Goal: Transaction & Acquisition: Purchase product/service

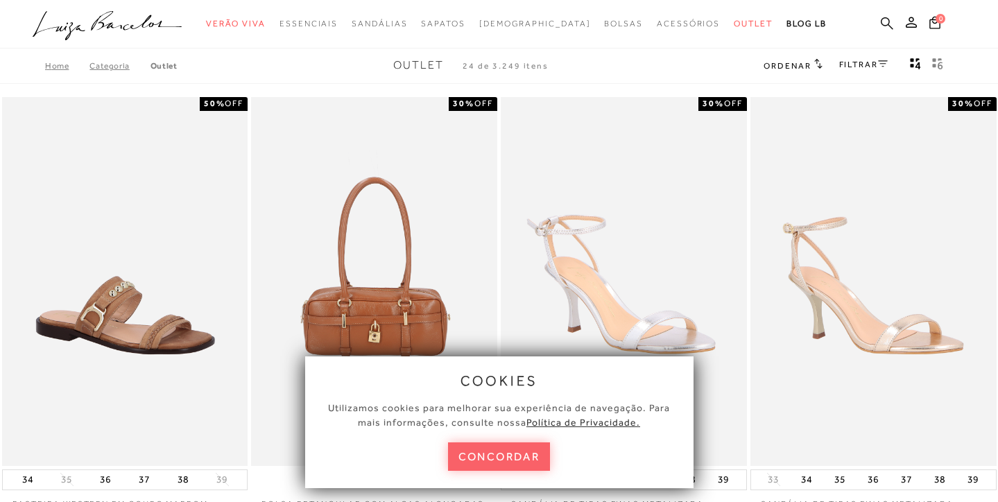
click at [887, 24] on icon at bounding box center [886, 23] width 12 height 12
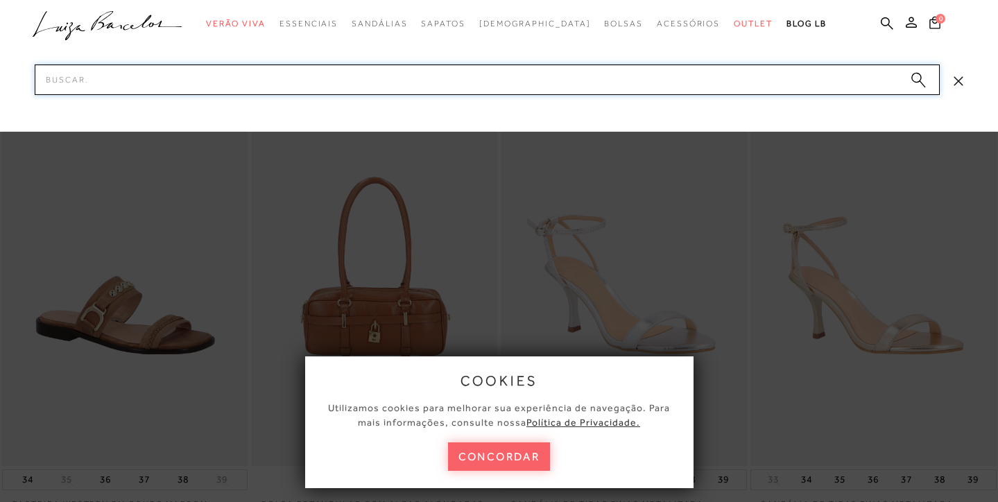
click at [341, 82] on input "Pesquisar" at bounding box center [487, 79] width 905 height 31
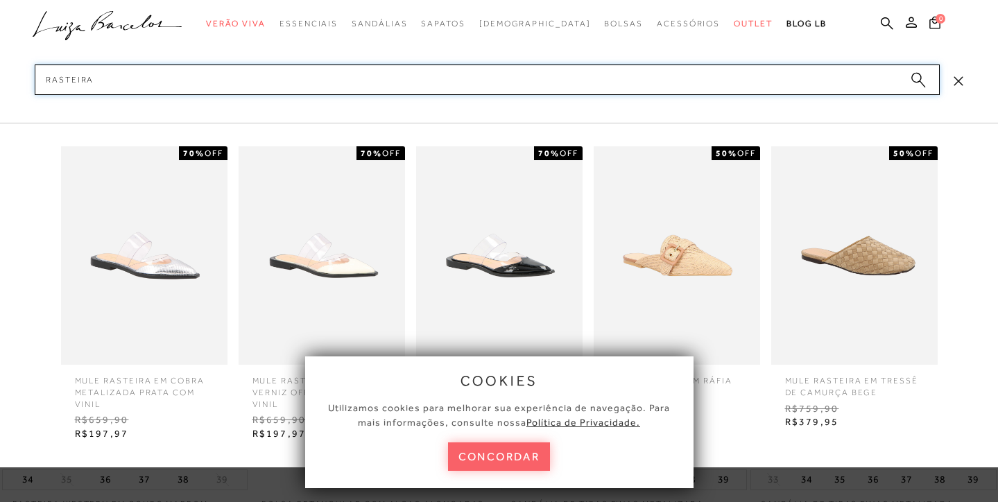
type input "rasteiras"
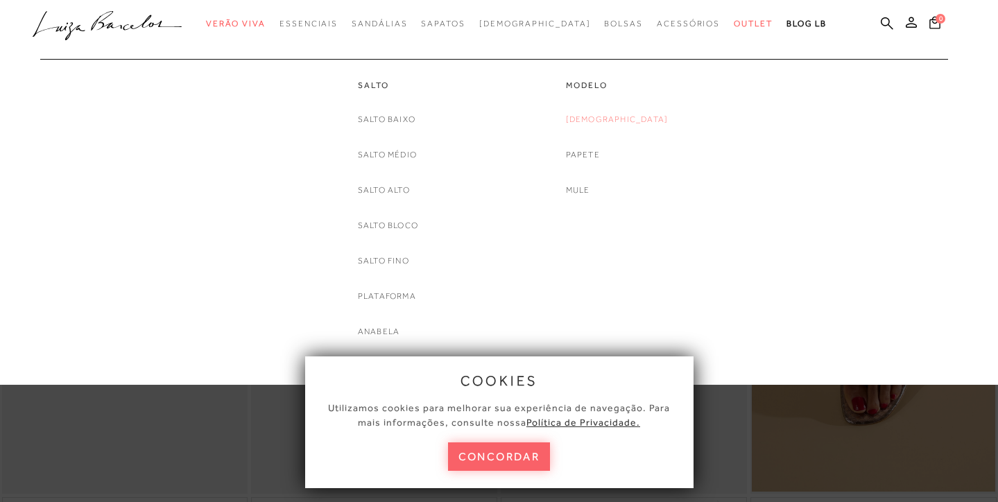
click at [613, 119] on link "[DEMOGRAPHIC_DATA]" at bounding box center [617, 119] width 103 height 15
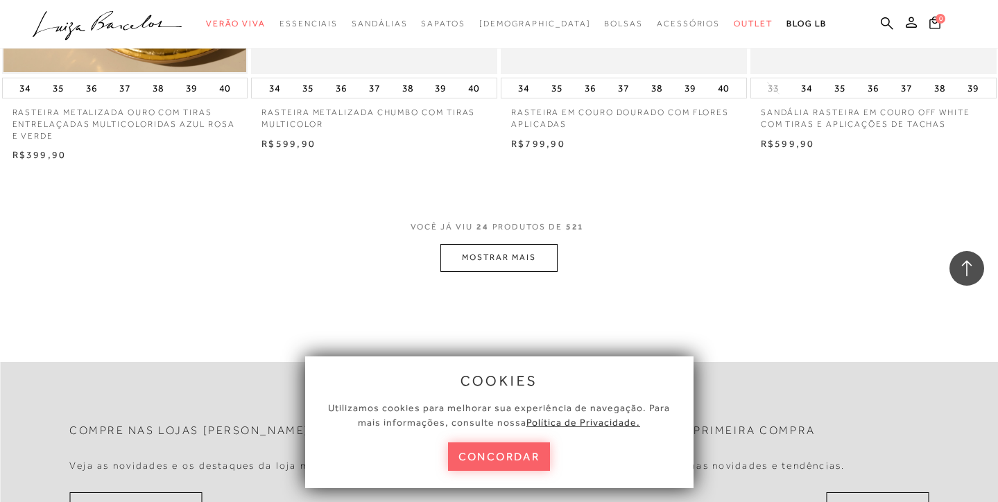
scroll to position [2714, 0]
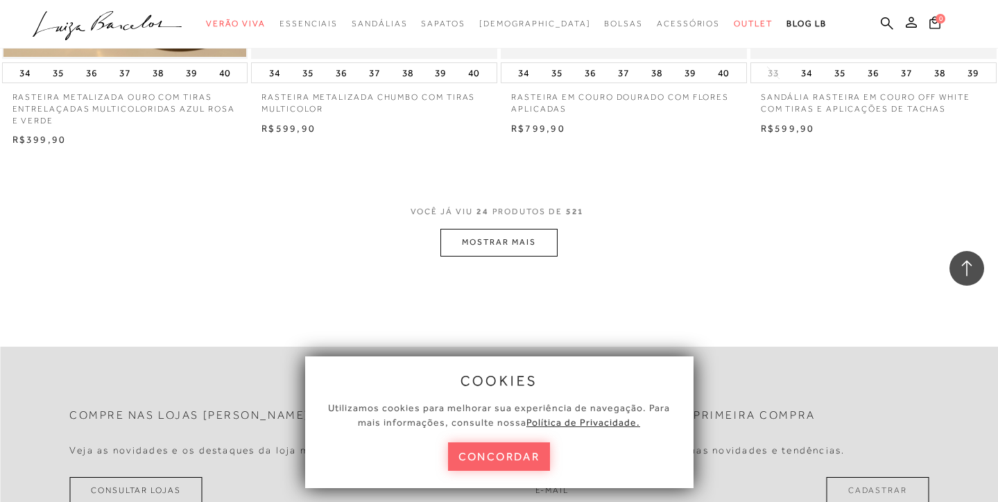
click at [509, 229] on button "MOSTRAR MAIS" at bounding box center [498, 242] width 116 height 27
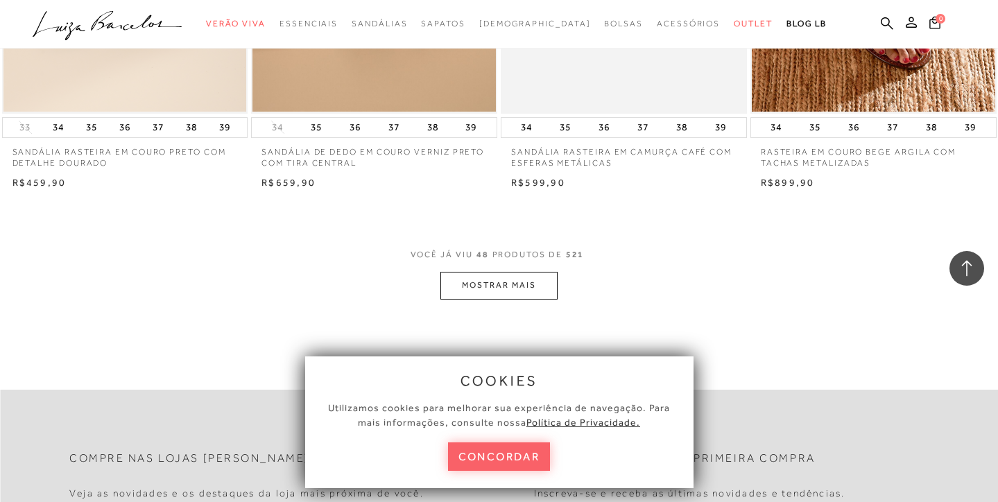
scroll to position [5426, 0]
click at [517, 272] on button "MOSTRAR MAIS" at bounding box center [498, 284] width 116 height 27
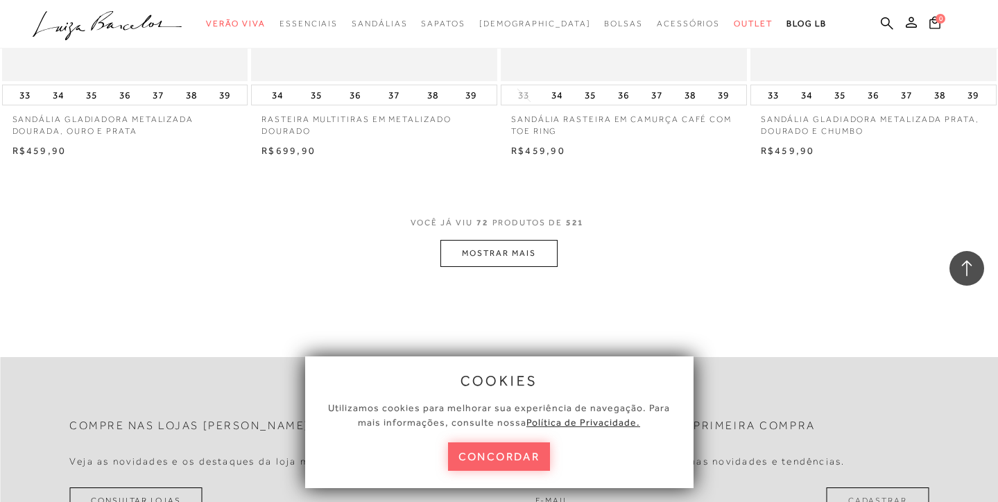
scroll to position [8240, 0]
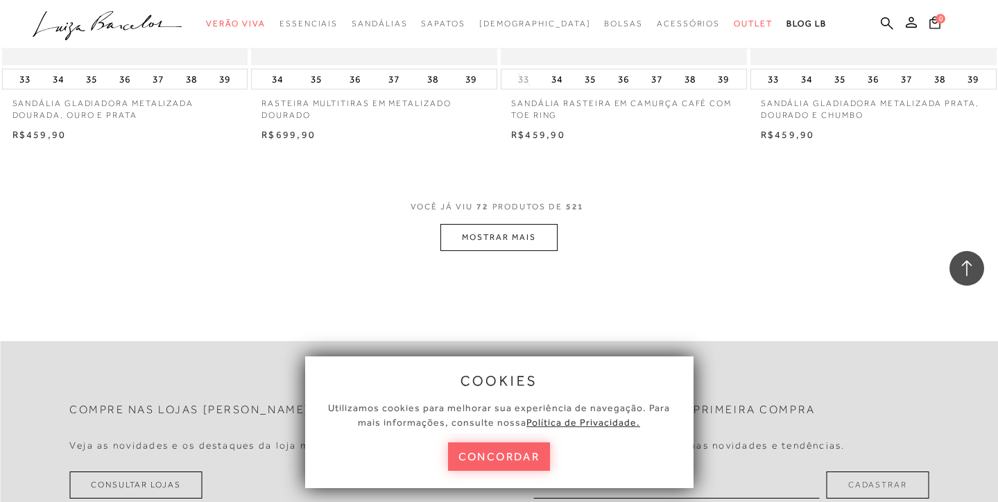
click at [500, 224] on button "MOSTRAR MAIS" at bounding box center [498, 237] width 116 height 27
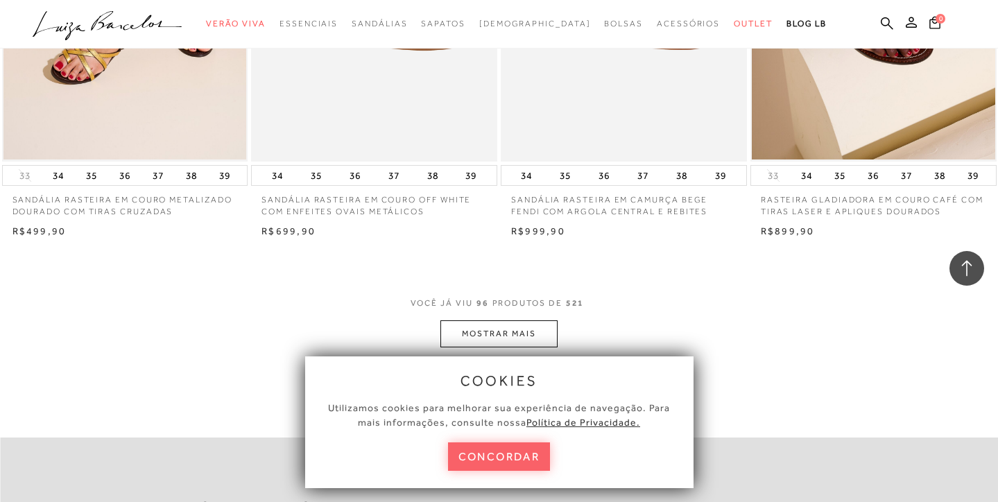
scroll to position [10914, 0]
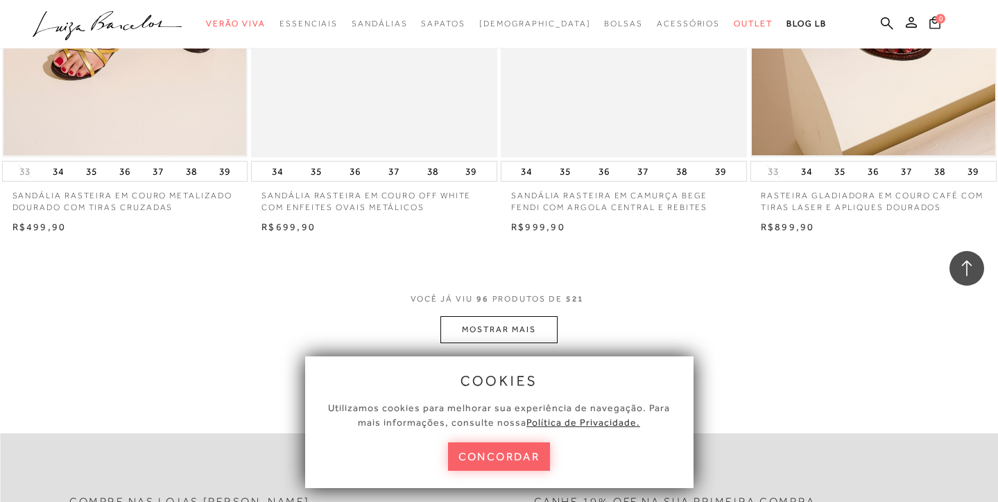
click at [509, 316] on button "MOSTRAR MAIS" at bounding box center [498, 329] width 116 height 27
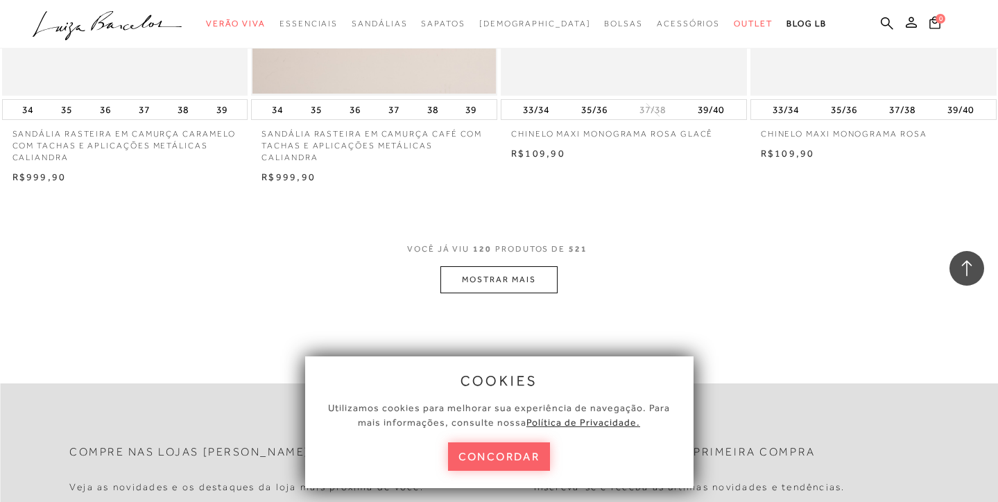
scroll to position [13765, 0]
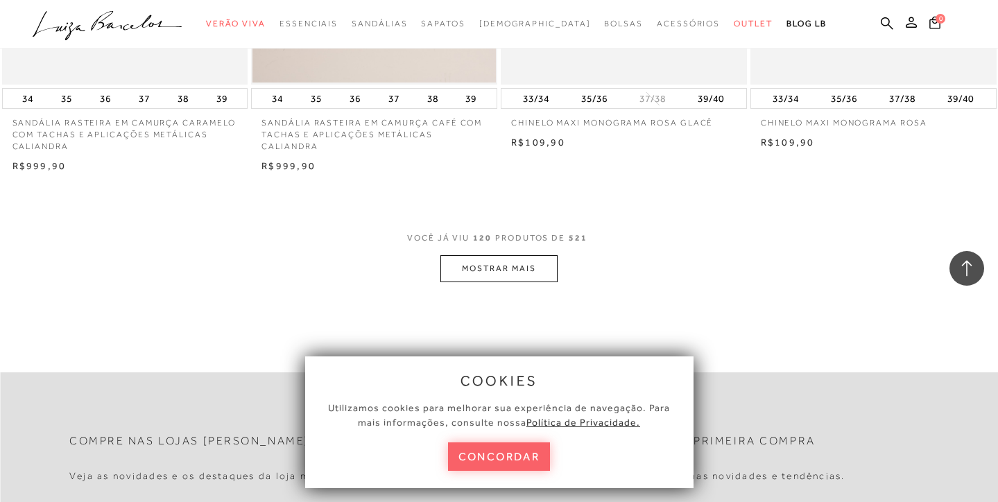
click at [503, 255] on button "MOSTRAR MAIS" at bounding box center [498, 268] width 116 height 27
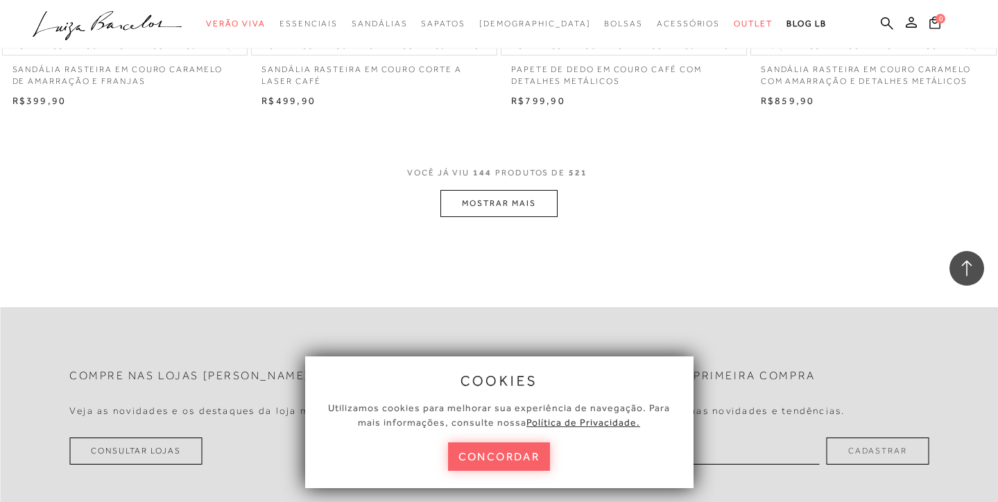
scroll to position [16592, 0]
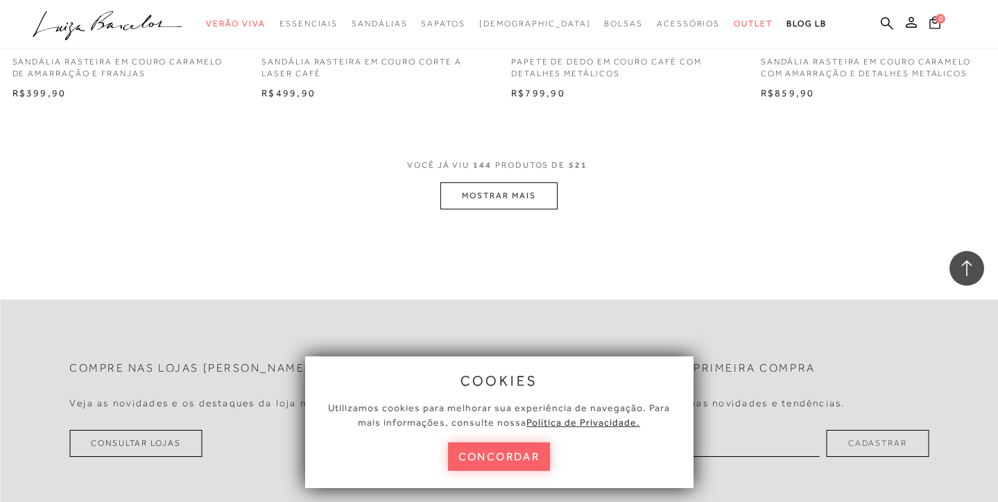
click at [528, 182] on button "MOSTRAR MAIS" at bounding box center [498, 195] width 116 height 27
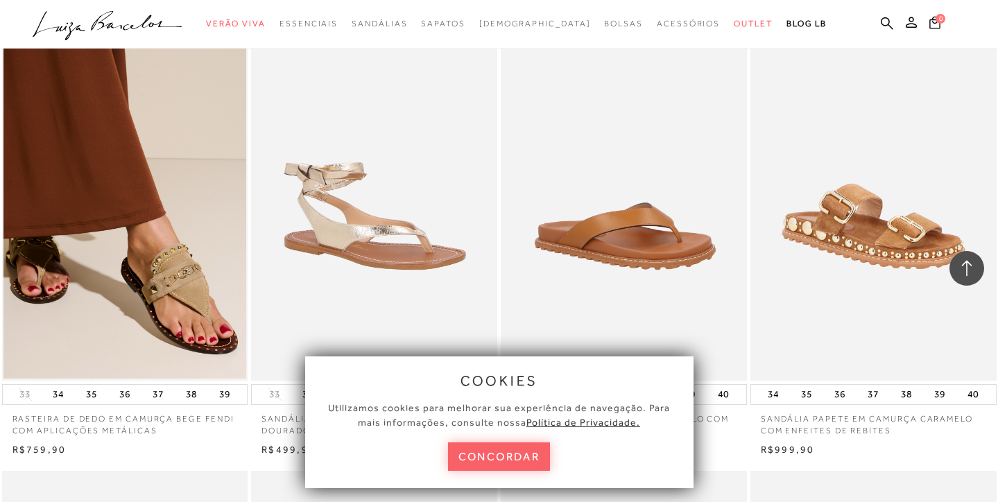
scroll to position [17161, 0]
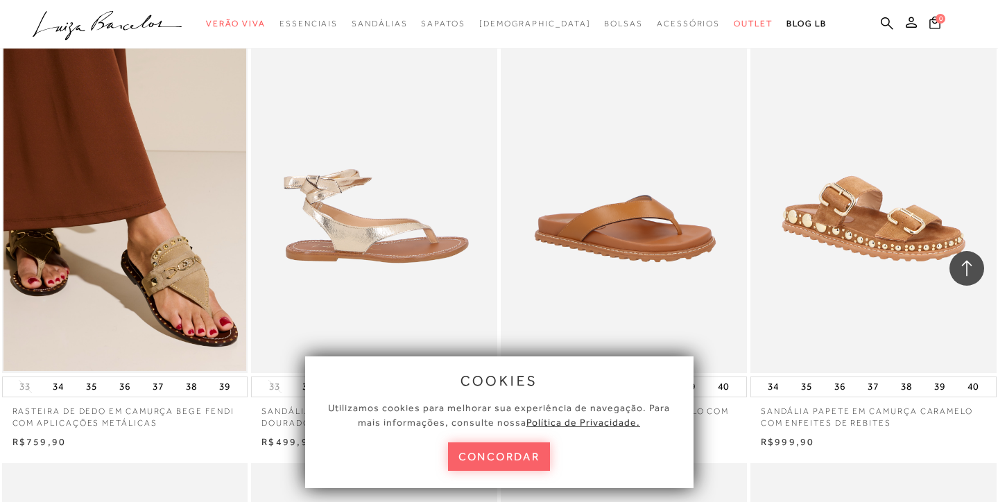
click at [378, 193] on img at bounding box center [374, 188] width 245 height 369
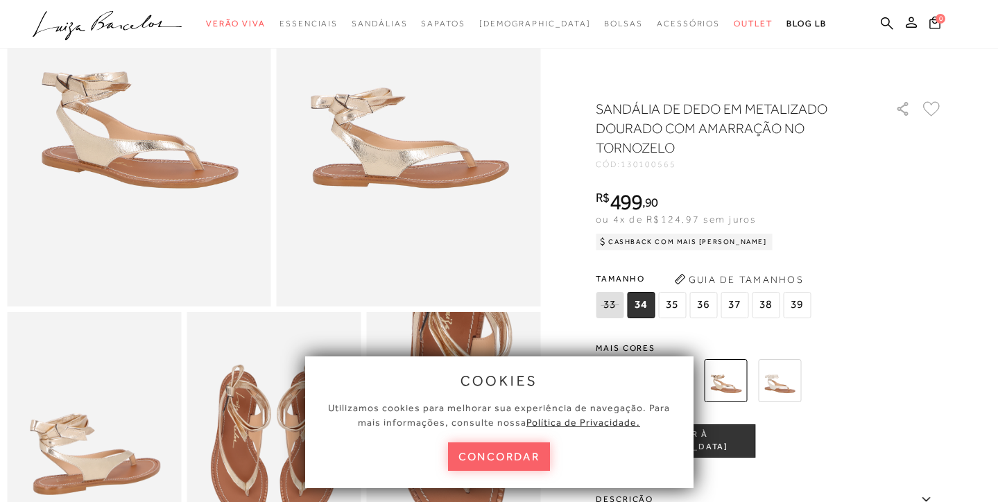
scroll to position [191, 0]
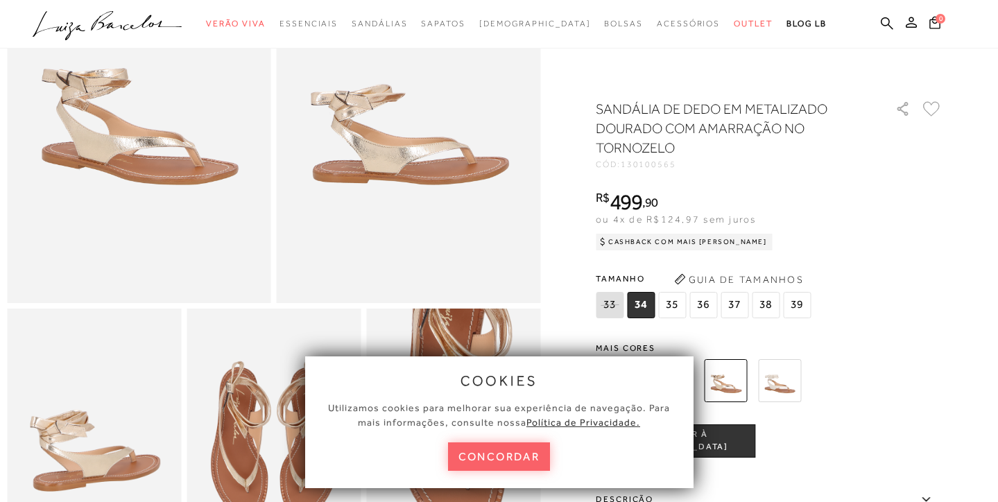
click at [899, 385] on div at bounding box center [752, 380] width 322 height 51
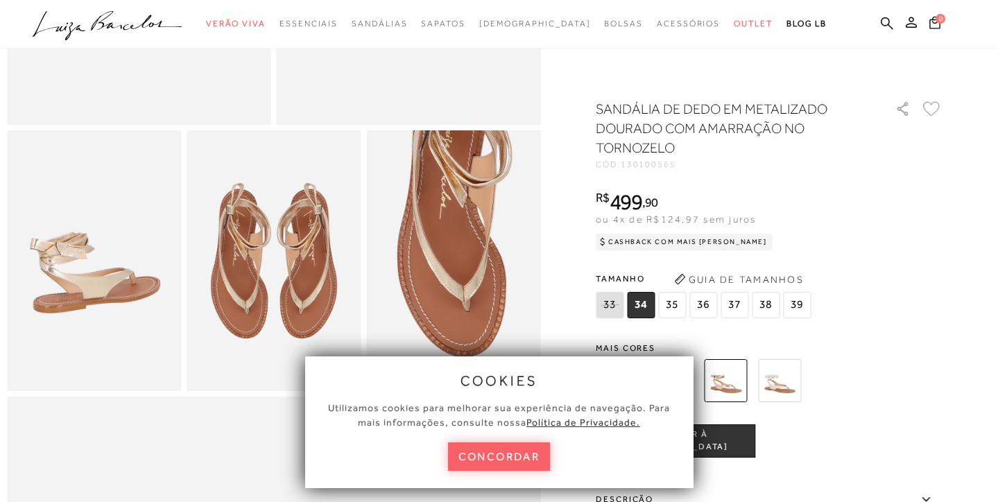
scroll to position [372, 0]
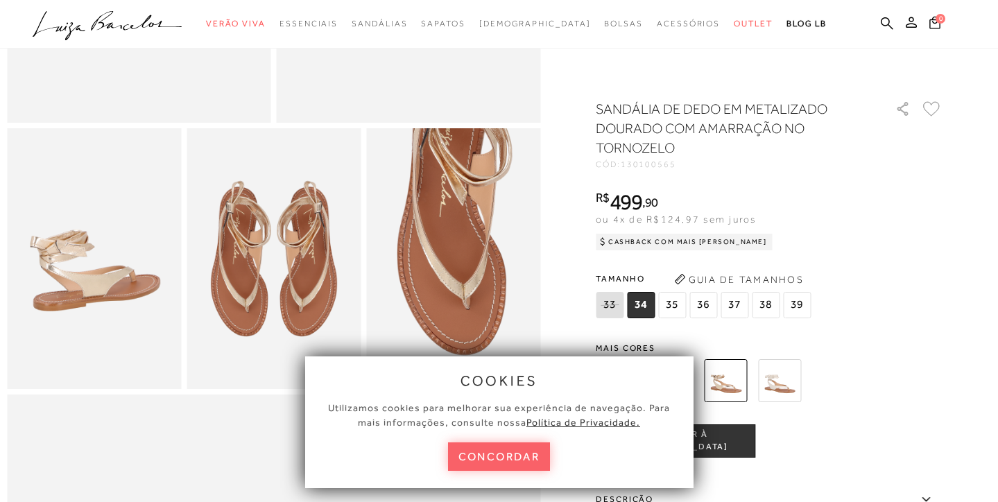
click at [786, 378] on img at bounding box center [779, 380] width 43 height 43
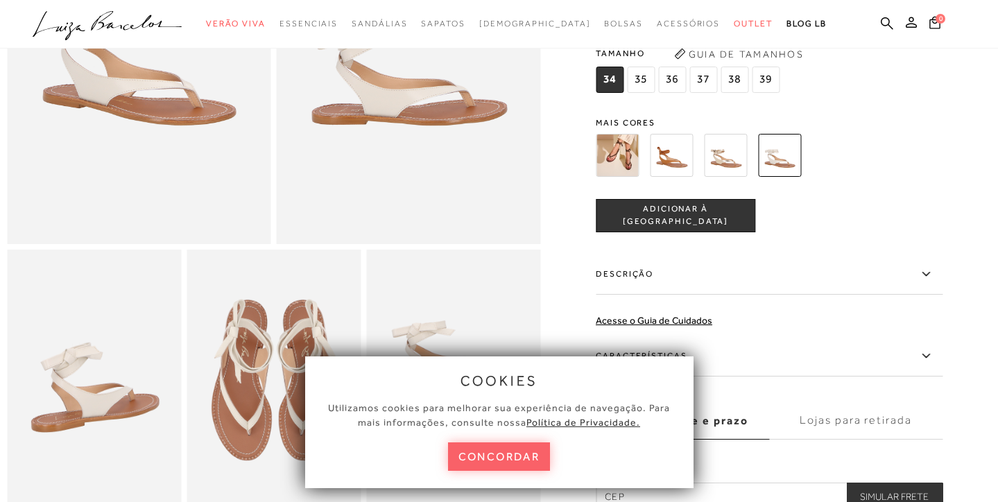
scroll to position [265, 0]
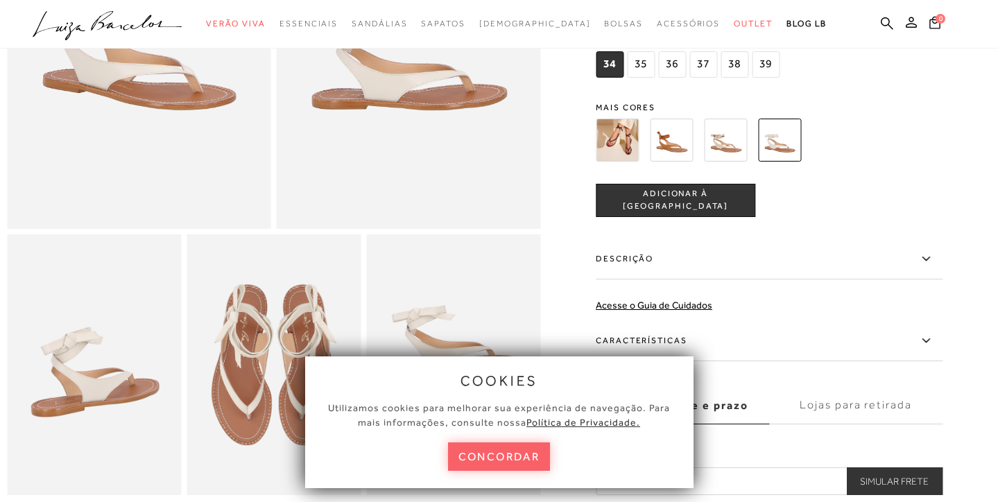
click at [622, 147] on img at bounding box center [616, 140] width 43 height 43
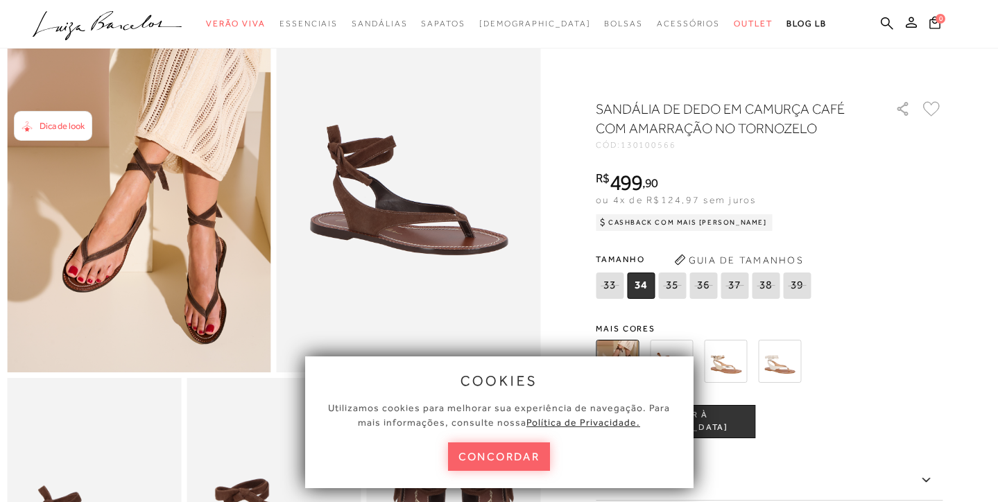
scroll to position [125, 0]
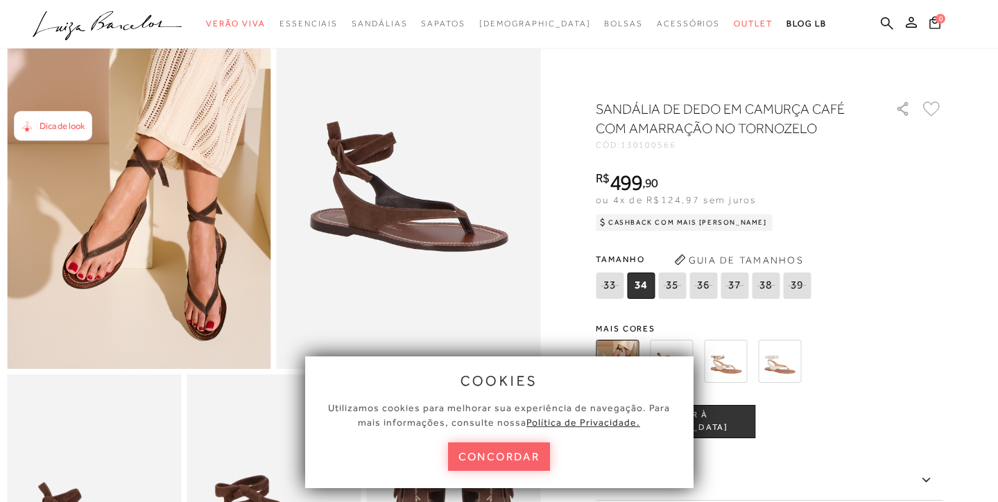
click at [893, 279] on div "Tamanho 33 34 35" at bounding box center [768, 275] width 347 height 53
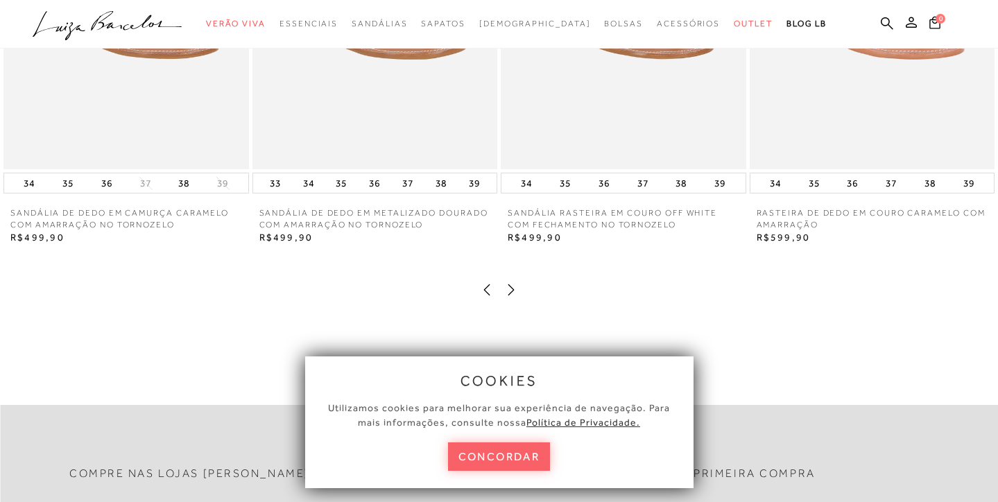
scroll to position [1594, 0]
click at [512, 288] on icon at bounding box center [511, 289] width 14 height 14
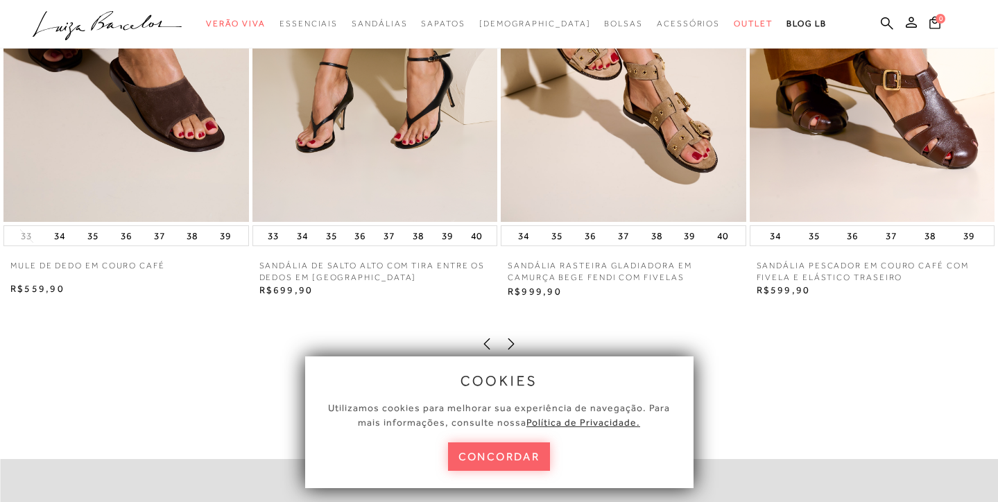
scroll to position [1549, 0]
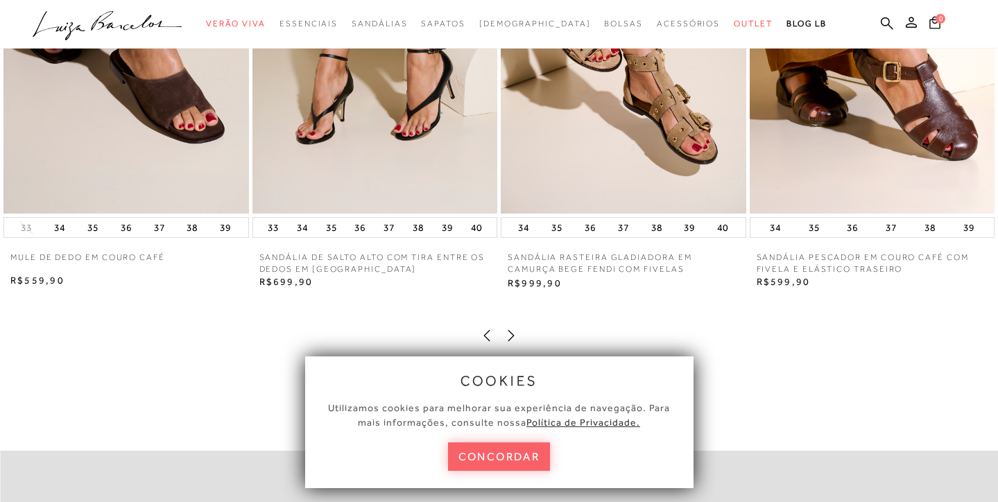
click at [488, 336] on icon at bounding box center [487, 336] width 14 height 14
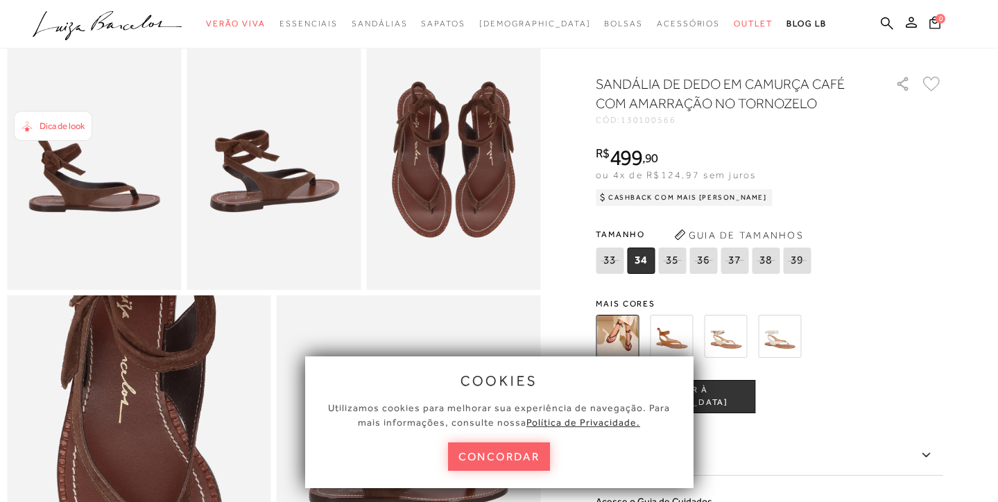
scroll to position [458, 0]
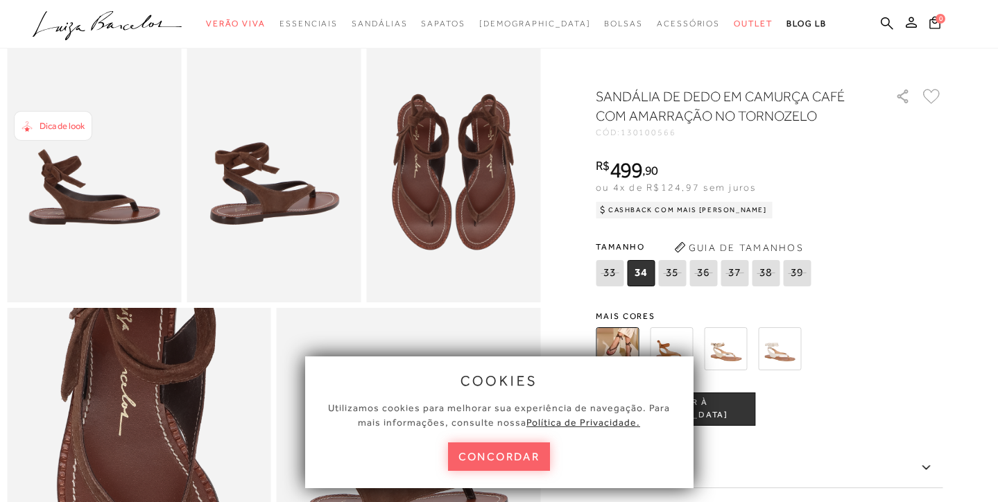
click at [885, 281] on div "Tamanho 33 34 35" at bounding box center [768, 262] width 347 height 53
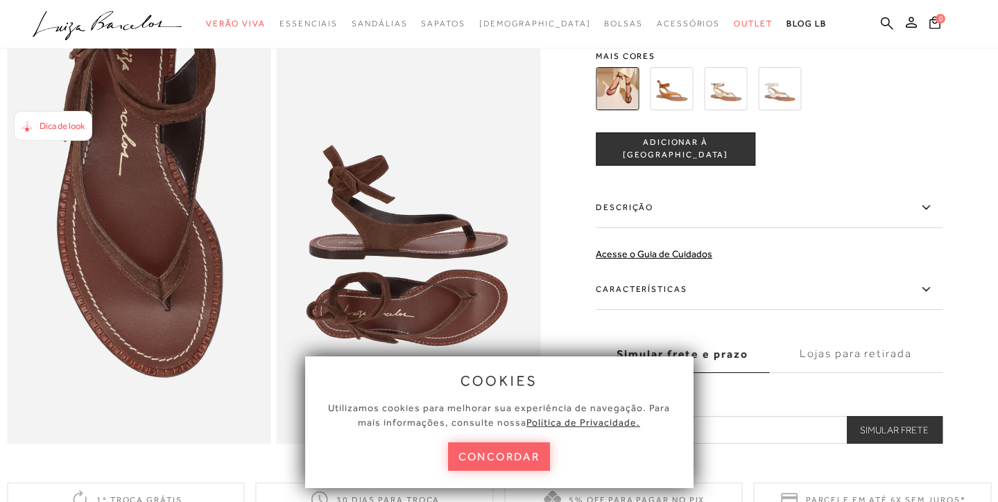
scroll to position [697, 0]
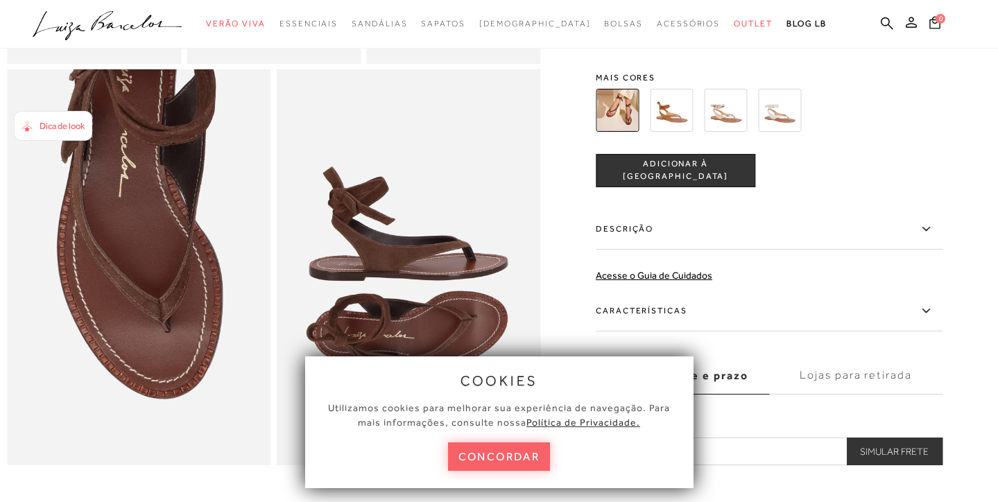
click at [677, 110] on img at bounding box center [671, 110] width 43 height 43
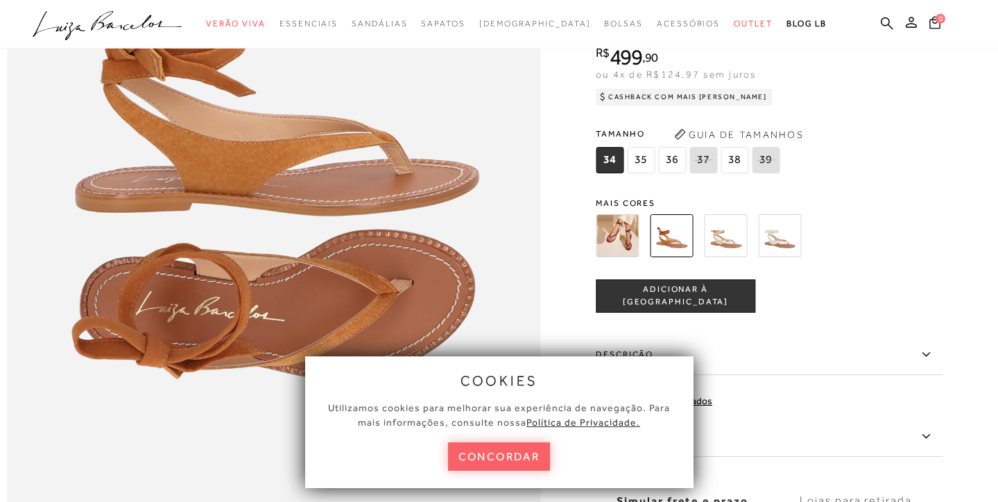
scroll to position [973, 0]
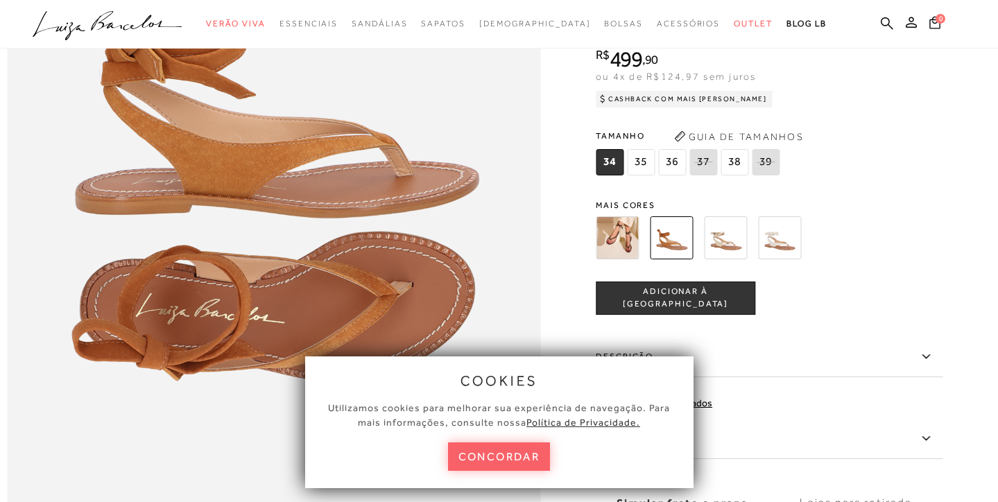
click at [670, 166] on span "36" at bounding box center [672, 162] width 28 height 26
click at [625, 243] on img at bounding box center [616, 237] width 43 height 43
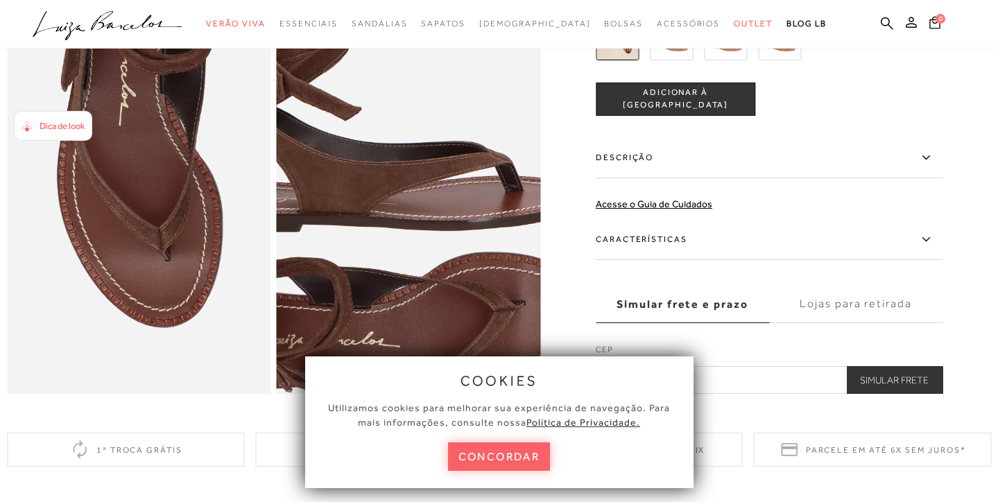
scroll to position [811, 0]
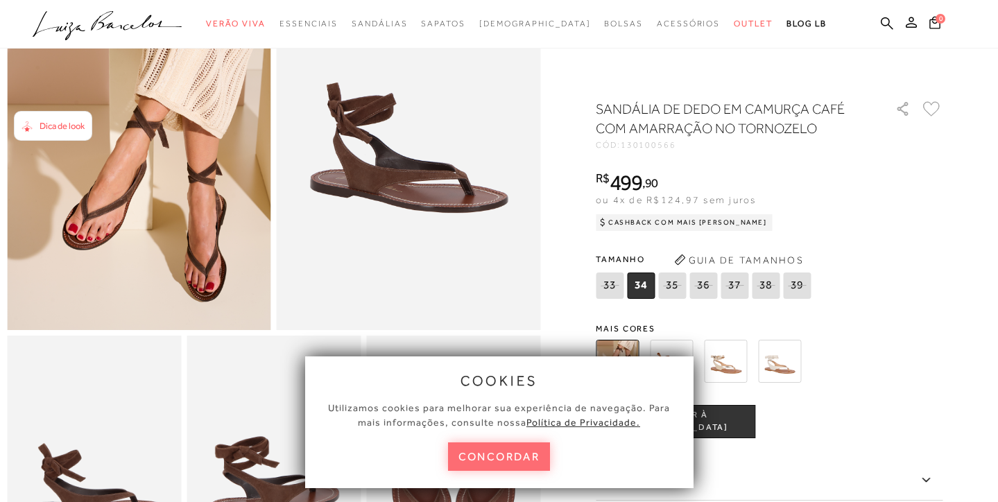
scroll to position [85, 0]
